Goal: Find specific page/section: Find specific page/section

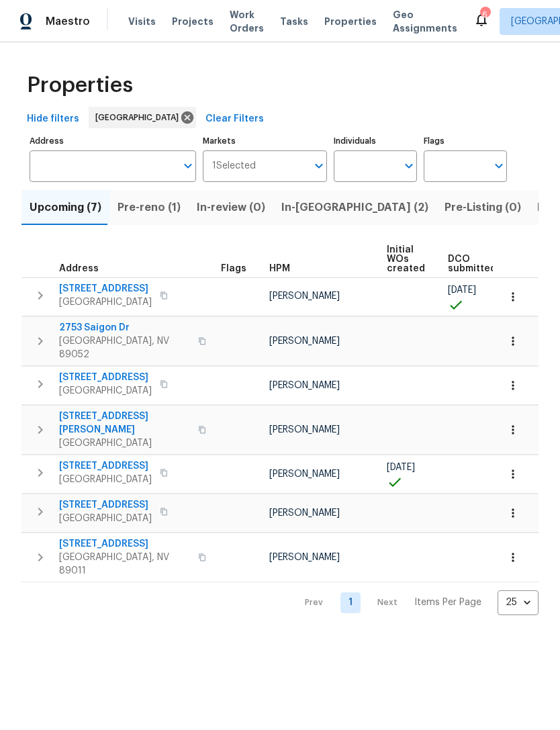
click at [136, 216] on span "Pre-reno (1)" at bounding box center [149, 207] width 63 height 19
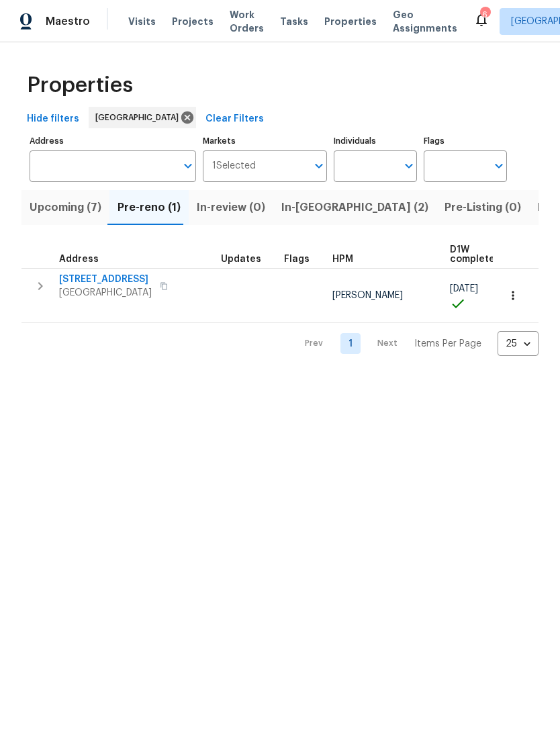
click at [41, 206] on span "Upcoming (7)" at bounding box center [66, 207] width 72 height 19
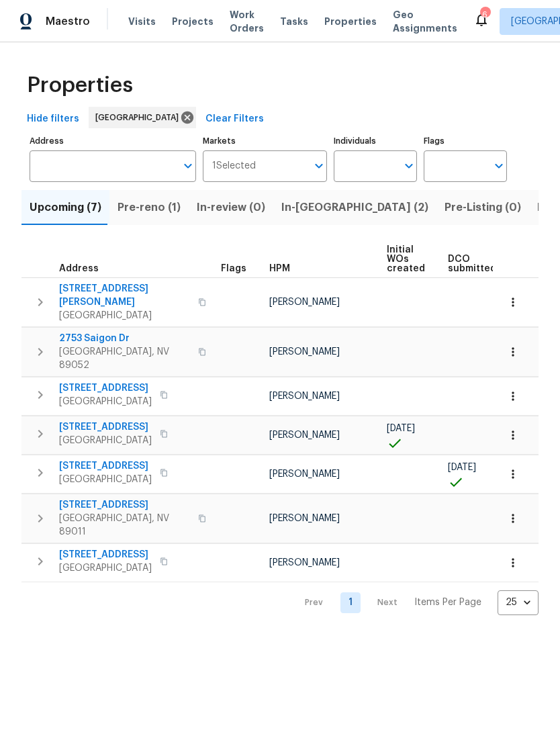
click at [304, 212] on span "In-[GEOGRAPHIC_DATA] (2)" at bounding box center [355, 207] width 147 height 19
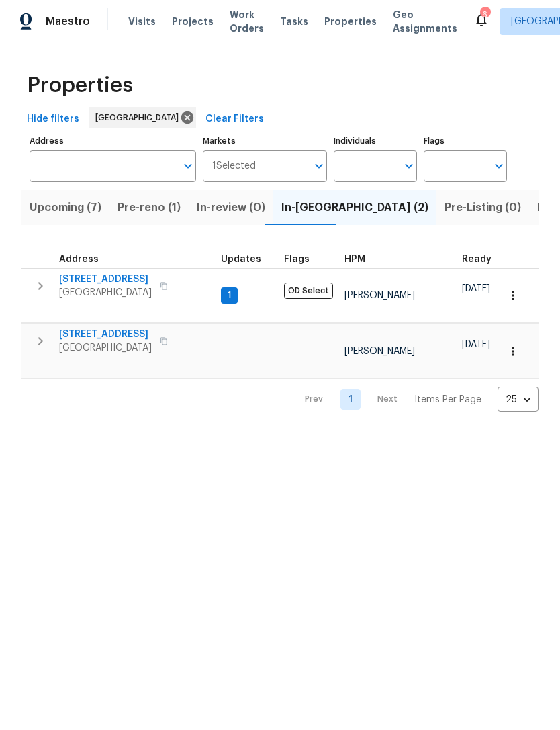
click at [87, 328] on span "[STREET_ADDRESS]" at bounding box center [105, 334] width 93 height 13
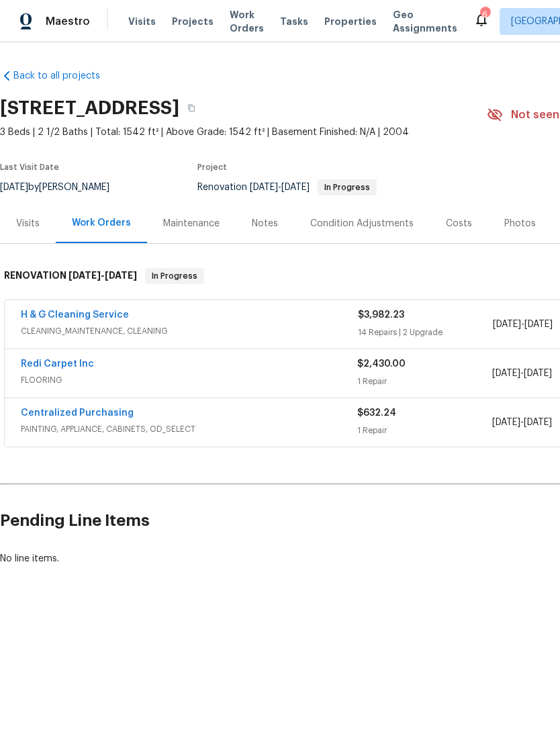
click at [56, 318] on link "H & G Cleaning Service" at bounding box center [75, 314] width 108 height 9
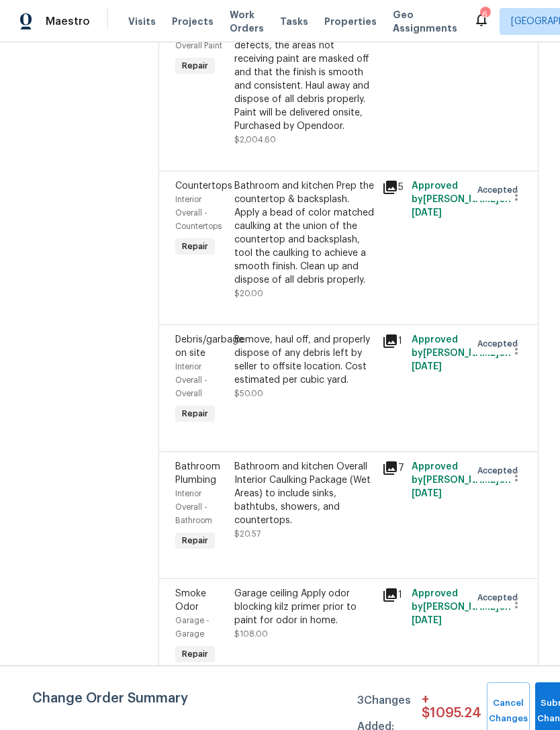
scroll to position [3142, 0]
click at [302, 133] on div "Partial Interior paint - Prep, mask, and paint specified interior areas. Ensure…" at bounding box center [305, 59] width 140 height 148
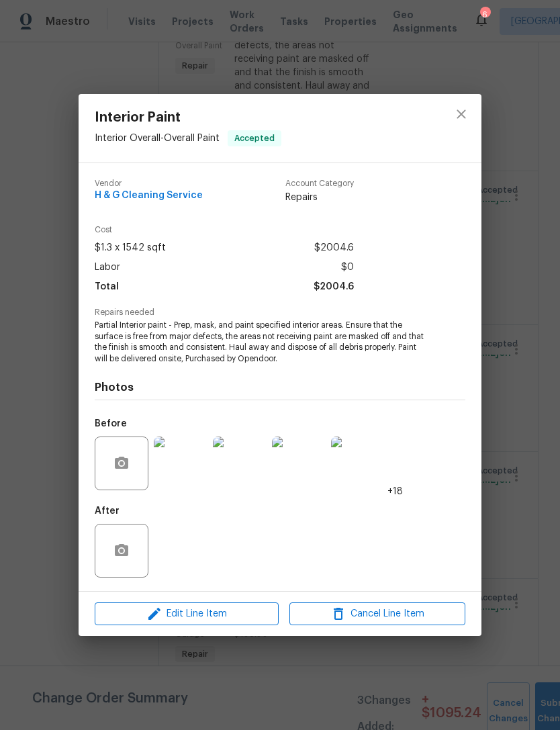
click at [174, 467] on img at bounding box center [181, 464] width 54 height 54
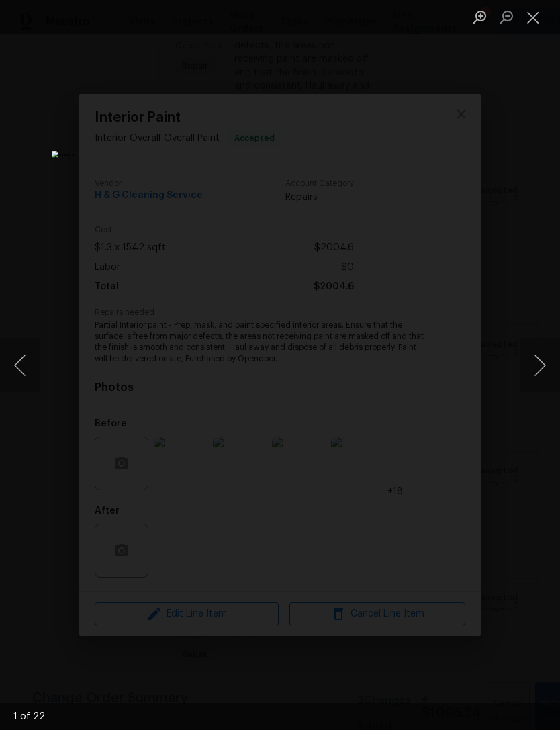
click at [540, 350] on button "Next image" at bounding box center [540, 366] width 40 height 54
click at [544, 368] on button "Next image" at bounding box center [540, 366] width 40 height 54
click at [544, 364] on button "Next image" at bounding box center [540, 366] width 40 height 54
click at [545, 365] on button "Next image" at bounding box center [540, 366] width 40 height 54
click at [545, 366] on button "Next image" at bounding box center [540, 366] width 40 height 54
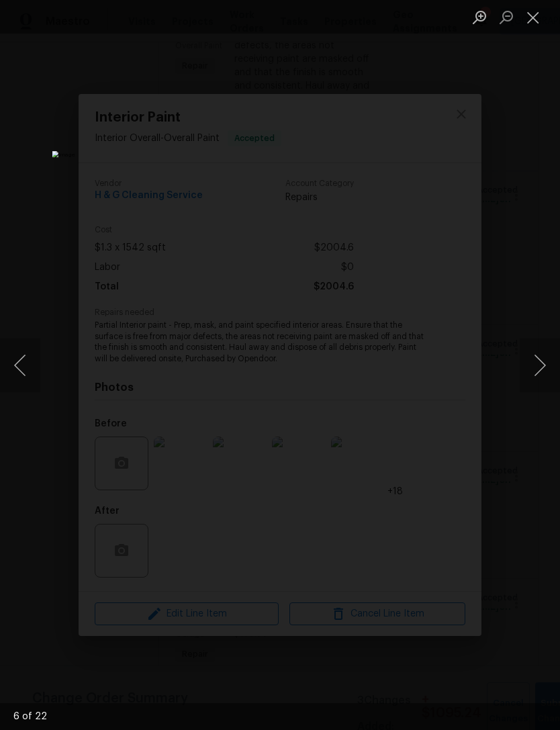
click at [546, 370] on button "Next image" at bounding box center [540, 366] width 40 height 54
click at [545, 361] on button "Next image" at bounding box center [540, 366] width 40 height 54
click at [548, 362] on button "Next image" at bounding box center [540, 366] width 40 height 54
click at [554, 361] on button "Next image" at bounding box center [540, 366] width 40 height 54
click at [544, 361] on button "Next image" at bounding box center [540, 366] width 40 height 54
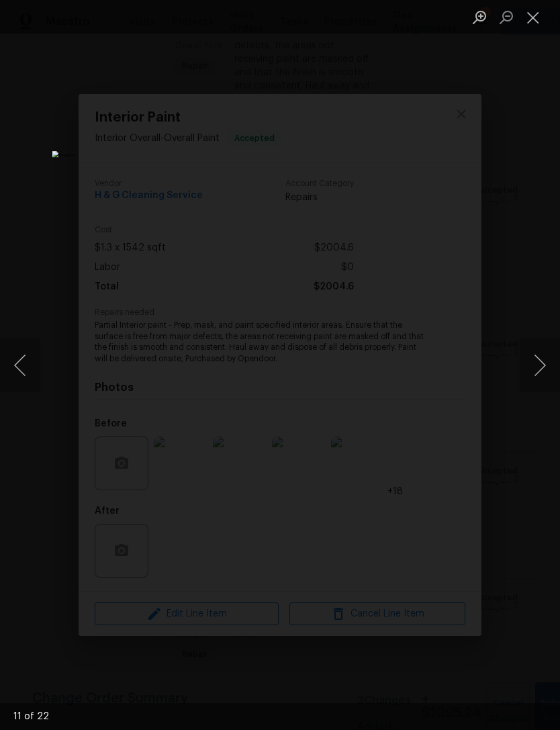
click at [544, 363] on button "Next image" at bounding box center [540, 366] width 40 height 54
click at [552, 361] on button "Next image" at bounding box center [540, 366] width 40 height 54
click at [552, 364] on button "Next image" at bounding box center [540, 366] width 40 height 54
click at [553, 365] on button "Next image" at bounding box center [540, 366] width 40 height 54
click at [540, 364] on button "Next image" at bounding box center [540, 366] width 40 height 54
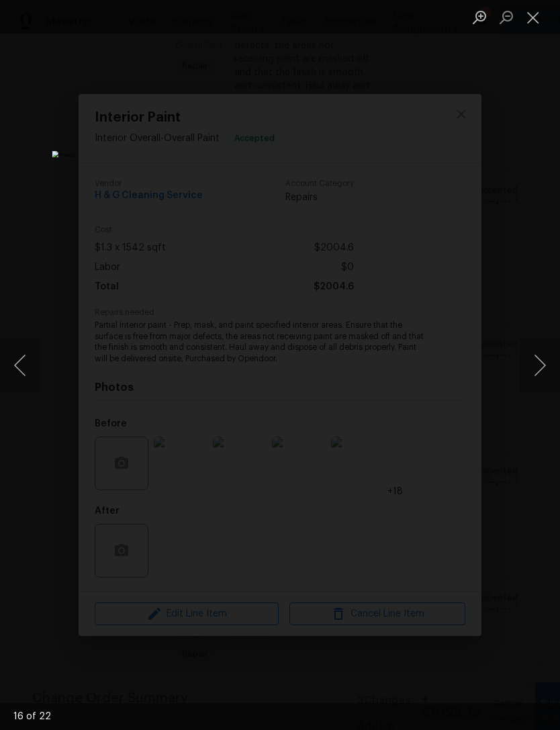
click at [546, 364] on button "Next image" at bounding box center [540, 366] width 40 height 54
click at [547, 367] on button "Next image" at bounding box center [540, 366] width 40 height 54
click at [550, 362] on button "Next image" at bounding box center [540, 366] width 40 height 54
click at [545, 364] on button "Next image" at bounding box center [540, 366] width 40 height 54
click at [544, 364] on button "Next image" at bounding box center [540, 366] width 40 height 54
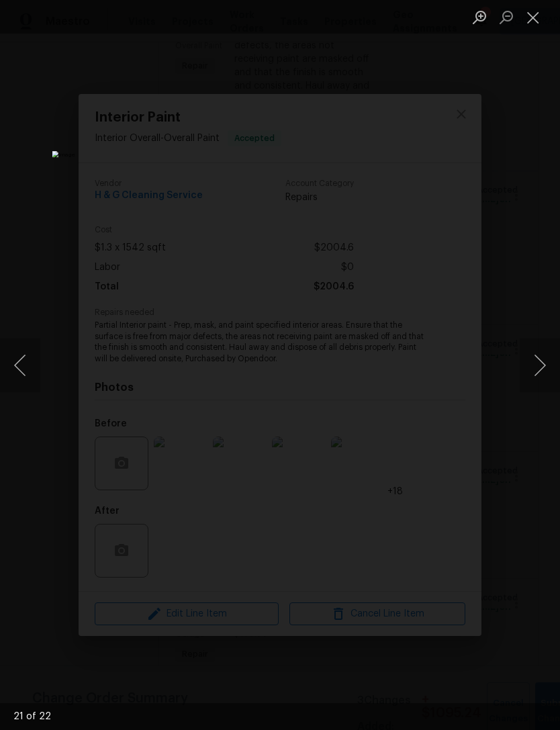
click at [546, 362] on button "Next image" at bounding box center [540, 366] width 40 height 54
click at [552, 362] on button "Next image" at bounding box center [540, 366] width 40 height 54
click at [552, 359] on button "Next image" at bounding box center [540, 366] width 40 height 54
click at [546, 361] on button "Next image" at bounding box center [540, 366] width 40 height 54
click at [539, 363] on button "Next image" at bounding box center [540, 366] width 40 height 54
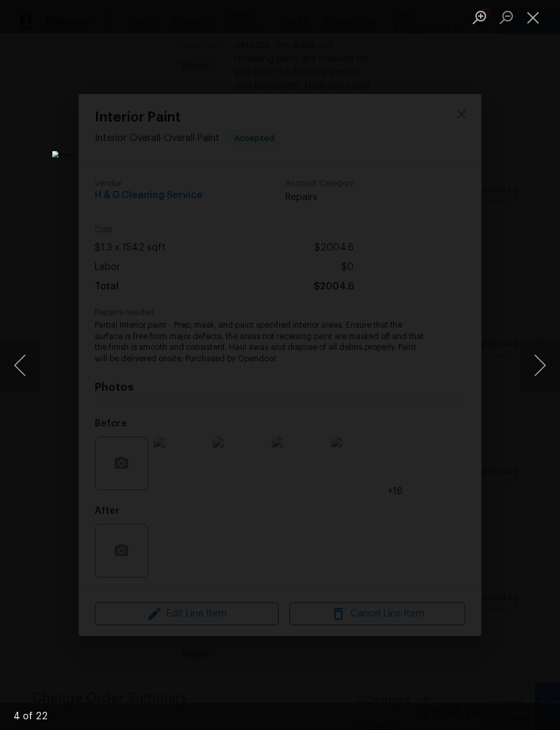
click at [539, 358] on button "Next image" at bounding box center [540, 366] width 40 height 54
click at [544, 372] on button "Next image" at bounding box center [540, 366] width 40 height 54
click at [544, 364] on button "Next image" at bounding box center [540, 366] width 40 height 54
click at [547, 362] on button "Next image" at bounding box center [540, 366] width 40 height 54
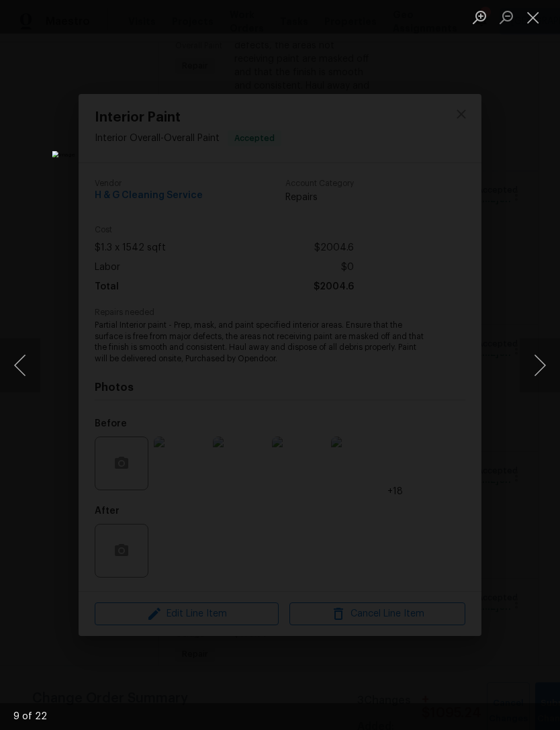
click at [549, 359] on button "Next image" at bounding box center [540, 366] width 40 height 54
click at [537, 21] on button "Close lightbox" at bounding box center [533, 17] width 27 height 24
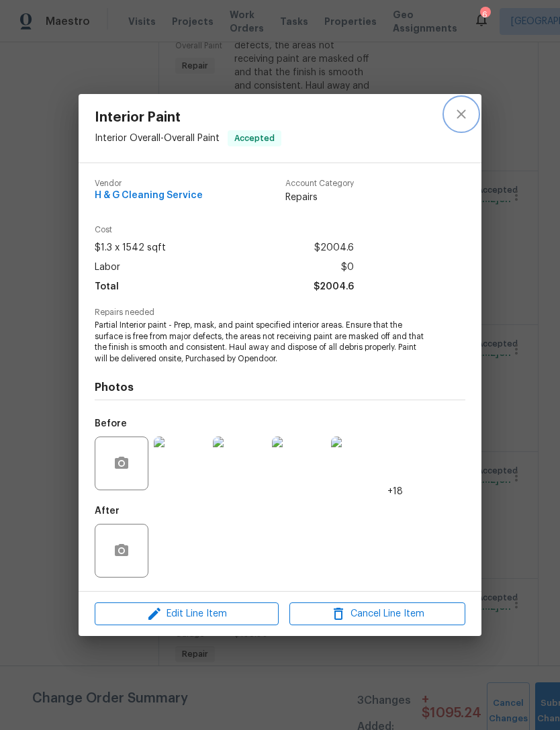
click at [459, 114] on icon "close" at bounding box center [462, 114] width 16 height 16
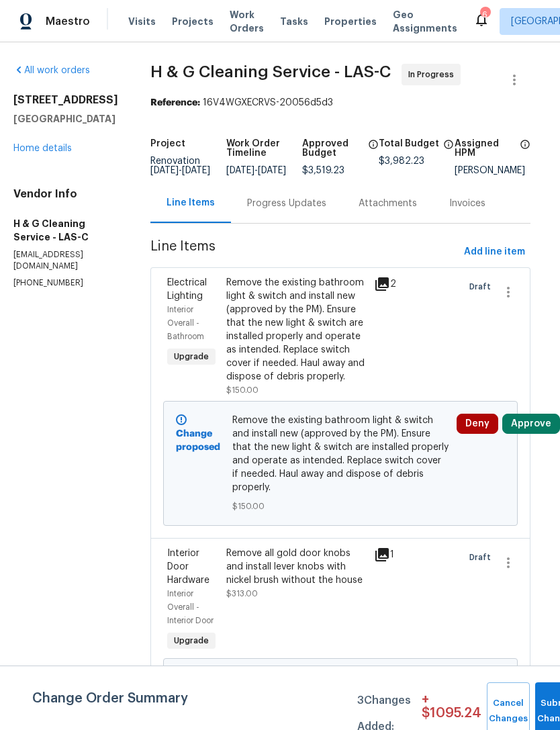
scroll to position [0, 13]
click at [337, 22] on span "Properties" at bounding box center [351, 21] width 52 height 13
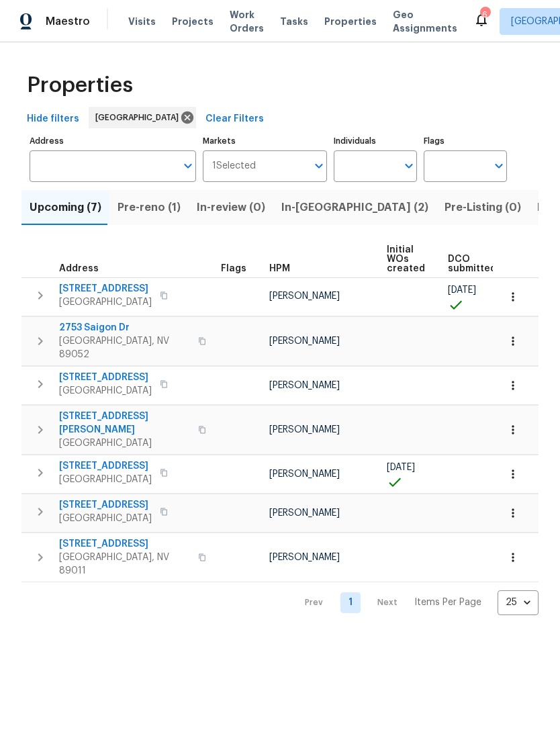
click at [79, 460] on span "[STREET_ADDRESS]" at bounding box center [105, 466] width 93 height 13
